Goal: Task Accomplishment & Management: Manage account settings

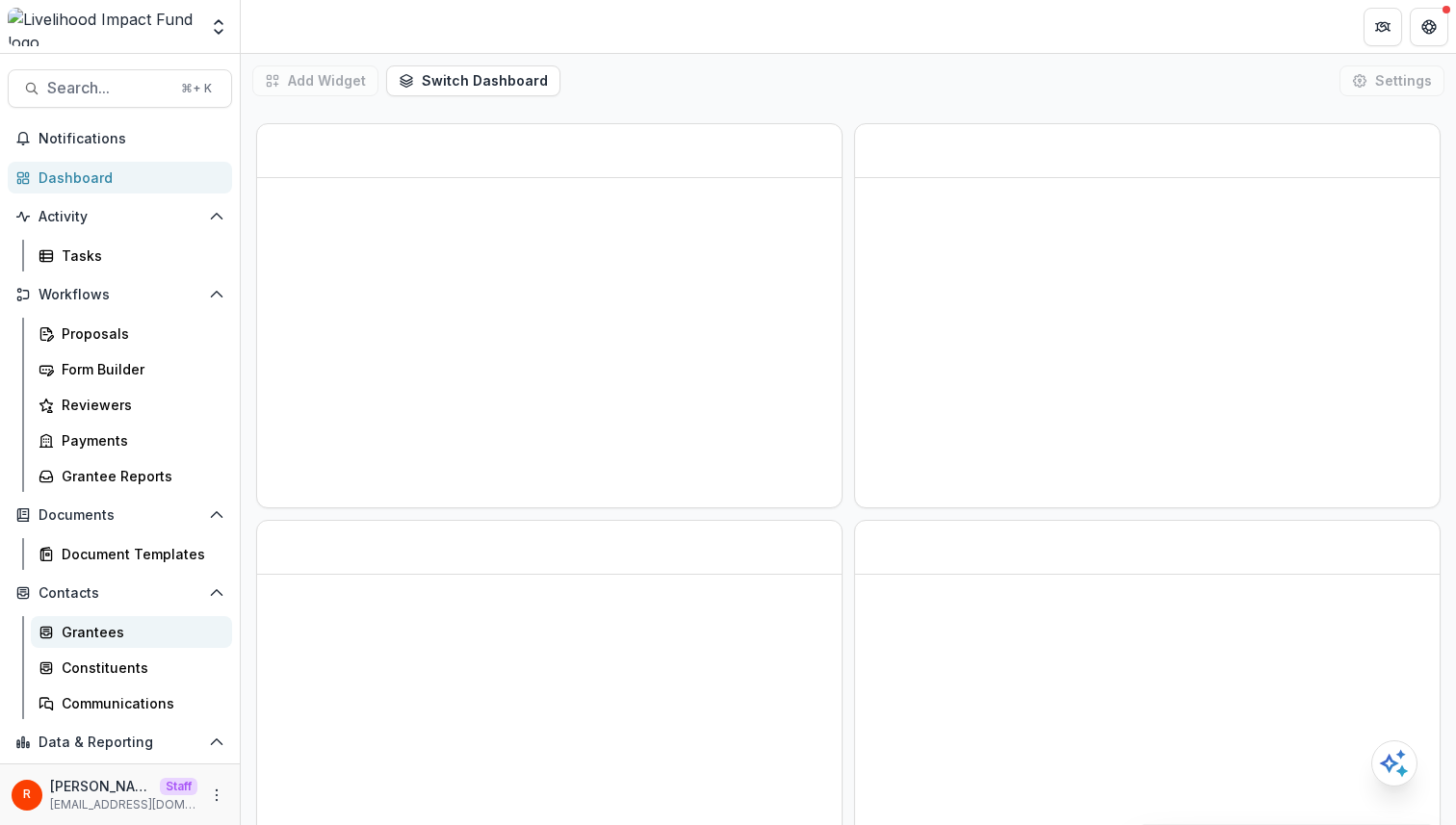
scroll to position [105, 0]
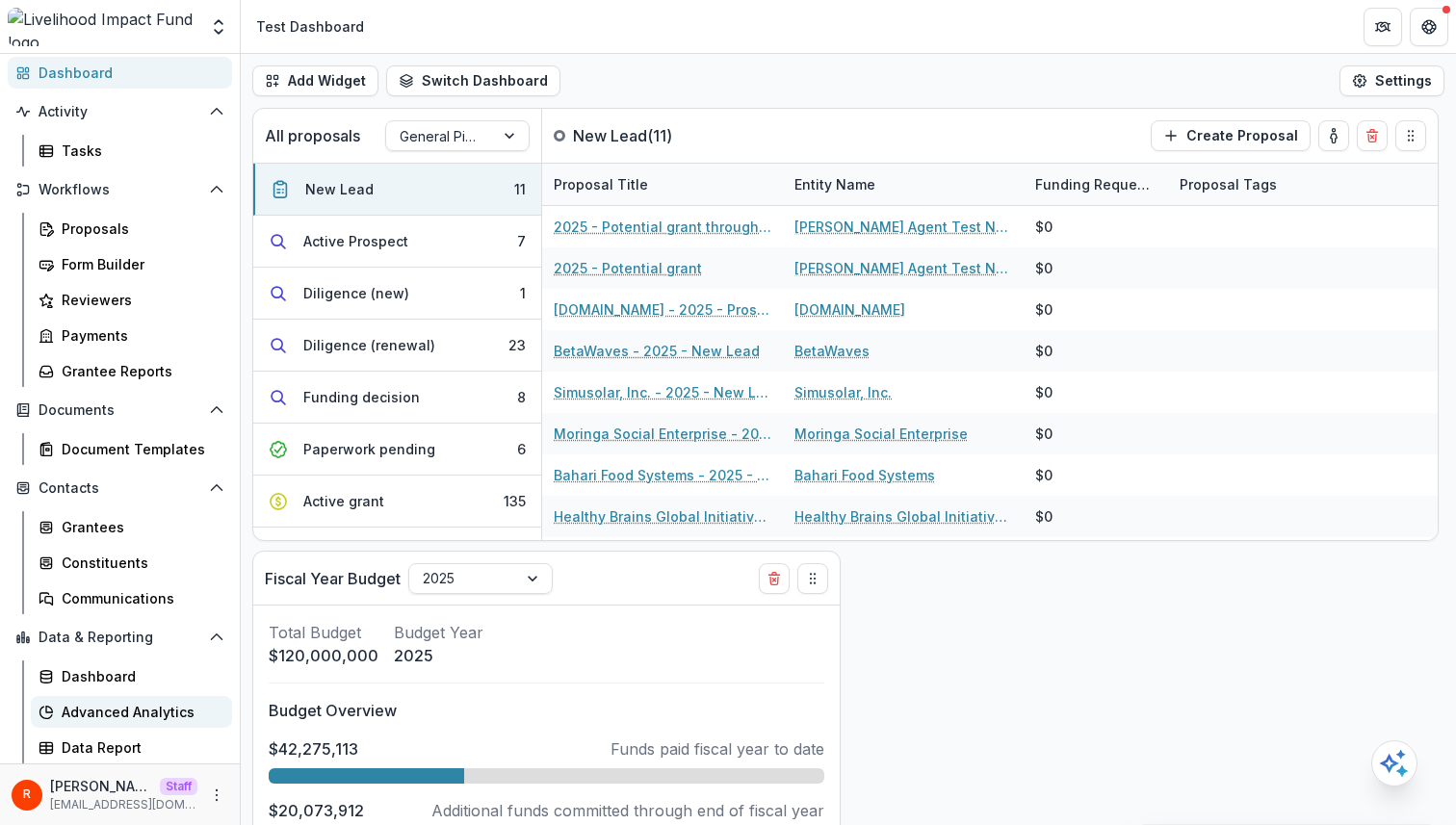
click at [166, 706] on div "Advanced Analytics" at bounding box center [140, 711] width 155 height 21
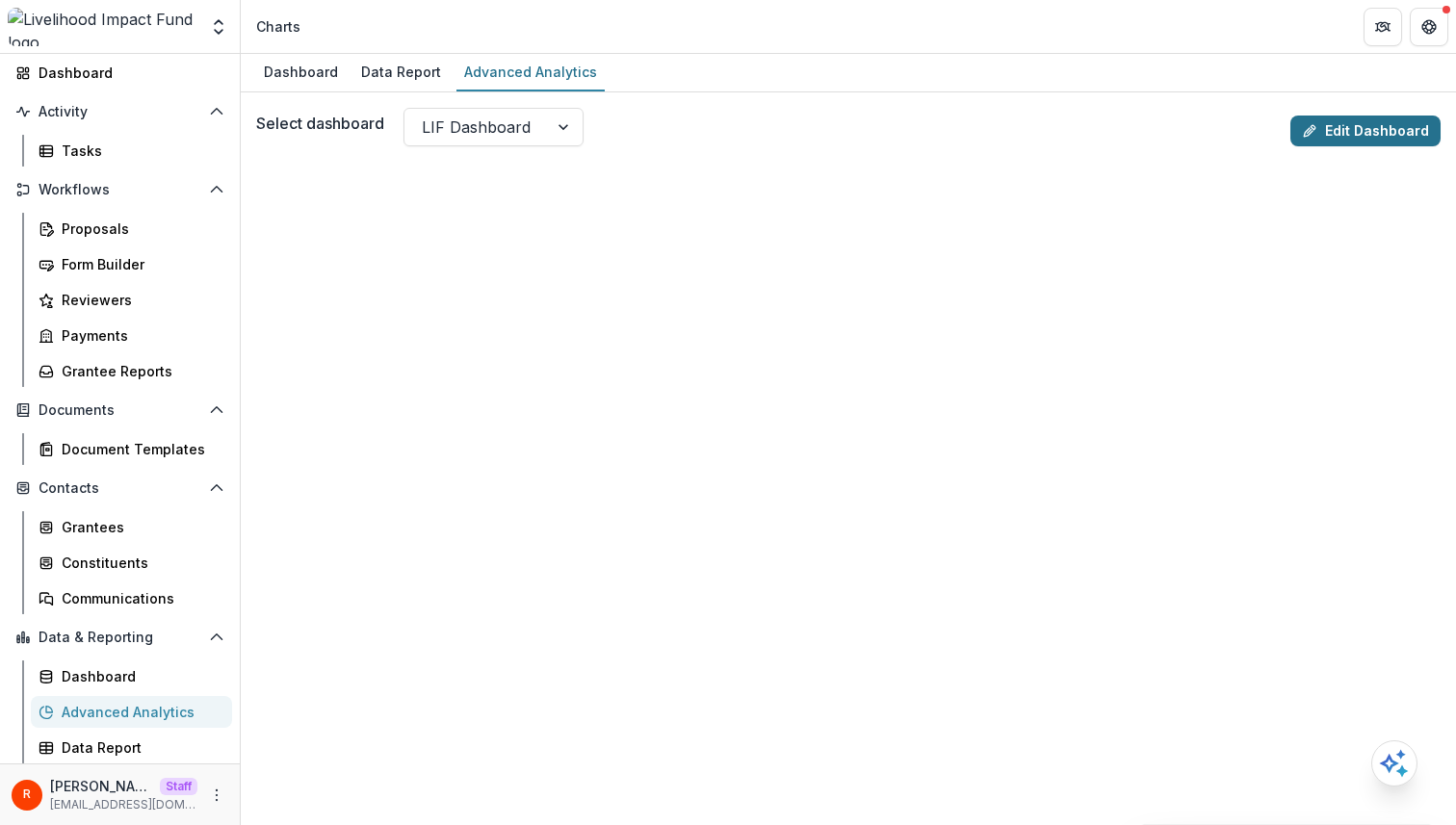
click at [1382, 136] on link "Edit Dashboard" at bounding box center [1365, 131] width 150 height 30
click at [121, 533] on div "Grantees" at bounding box center [140, 526] width 155 height 21
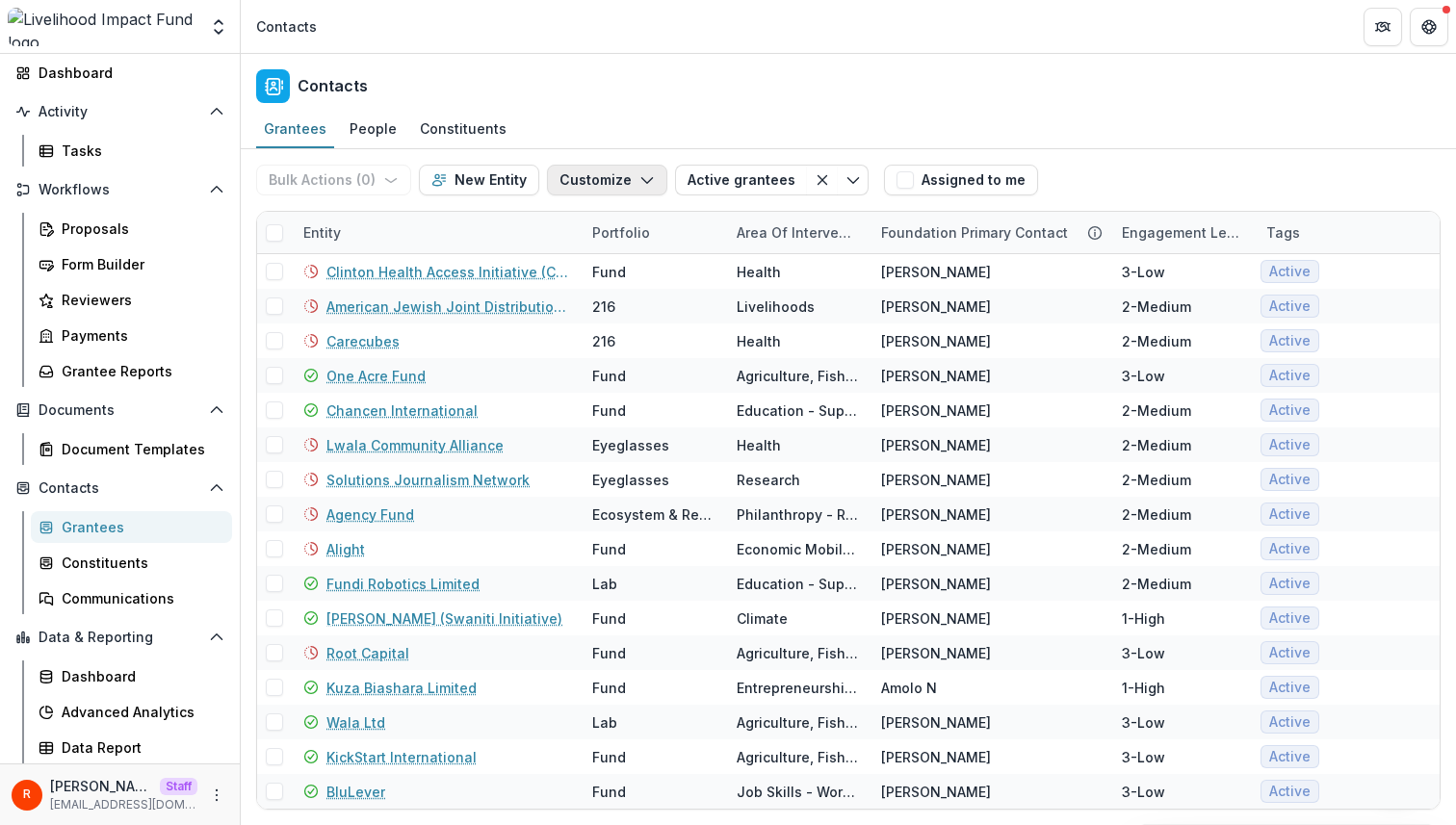
click at [600, 183] on button "Customize" at bounding box center [607, 180] width 121 height 30
click at [598, 248] on button "Manage Custom Fields" at bounding box center [549, 255] width 212 height 31
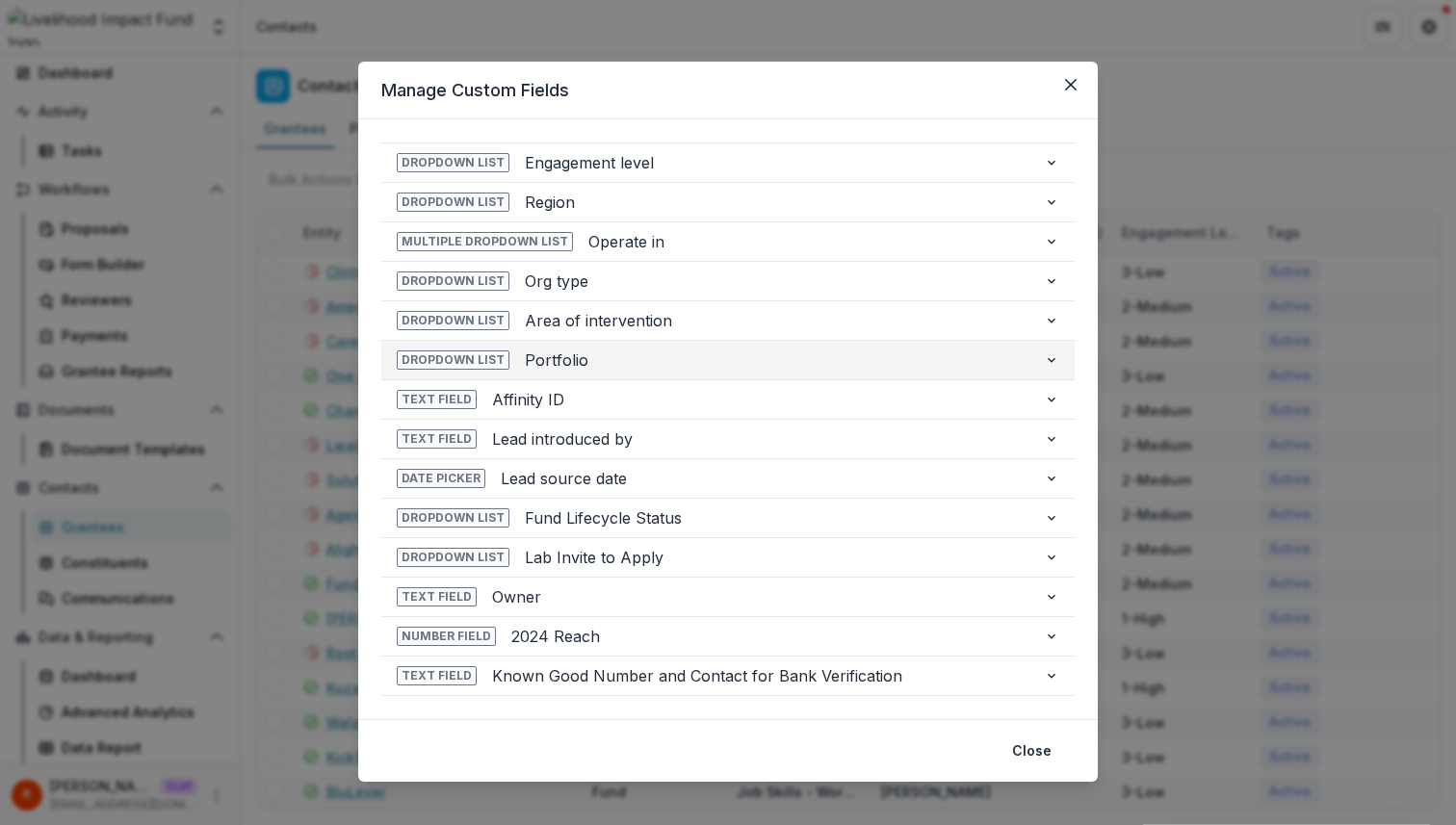
click at [588, 347] on button "Dropdown List Portfolio" at bounding box center [728, 359] width 694 height 38
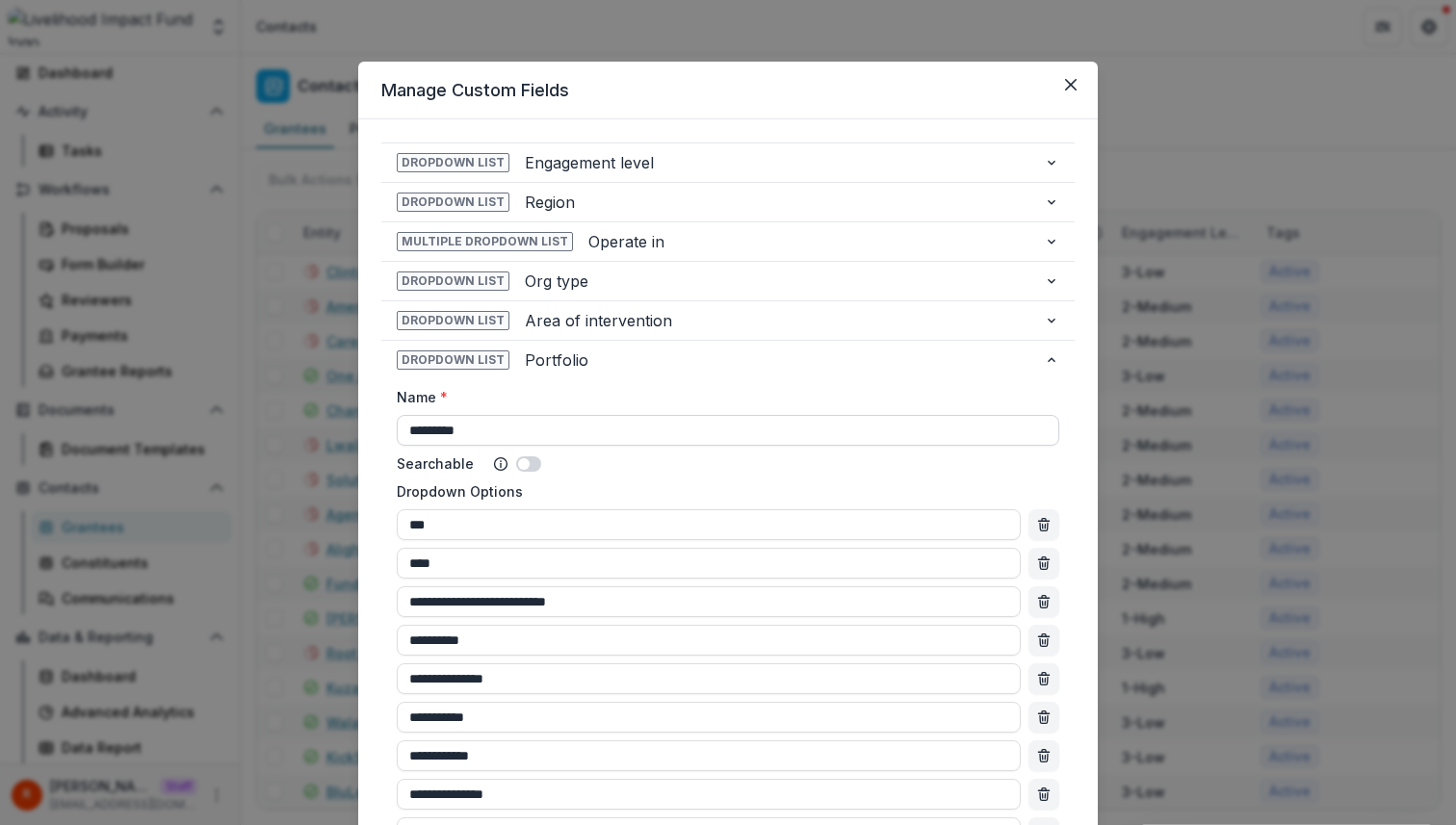
click at [546, 426] on input "*********" at bounding box center [728, 429] width 662 height 30
